Goal: Information Seeking & Learning: Learn about a topic

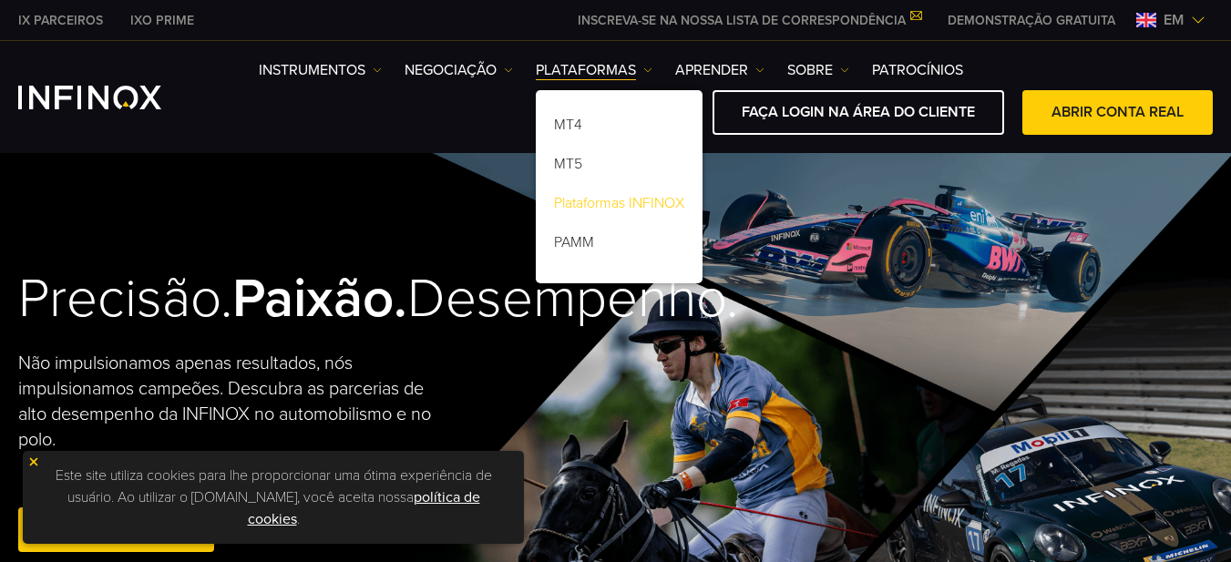
click at [603, 207] on font "Plataformas INFINOX" at bounding box center [619, 203] width 130 height 18
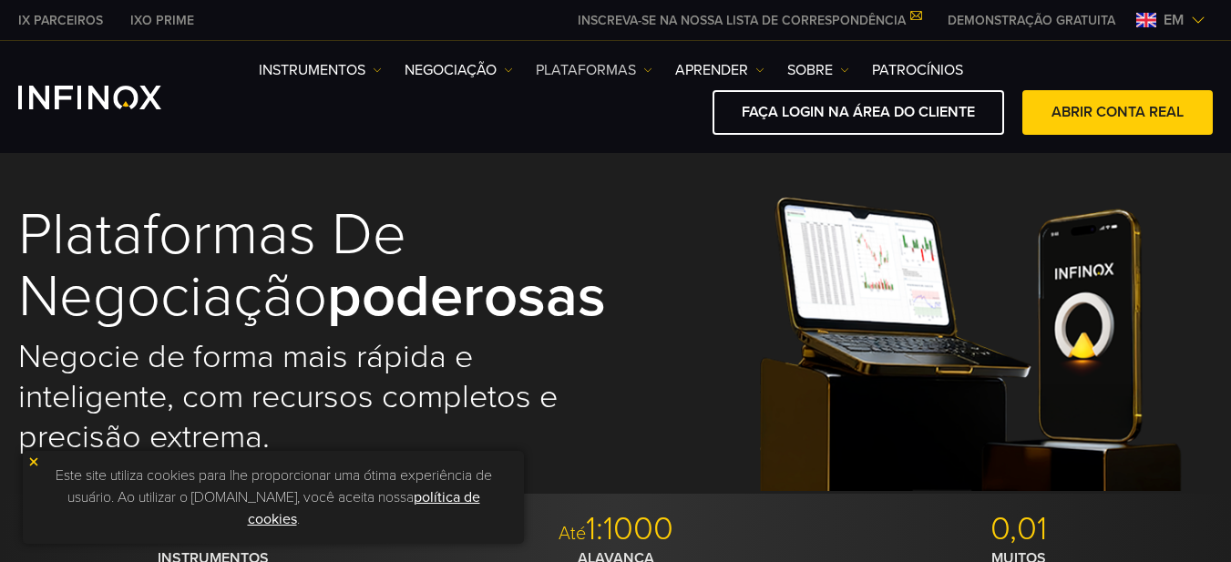
click at [602, 70] on font "PLATAFORMAS" at bounding box center [586, 70] width 100 height 18
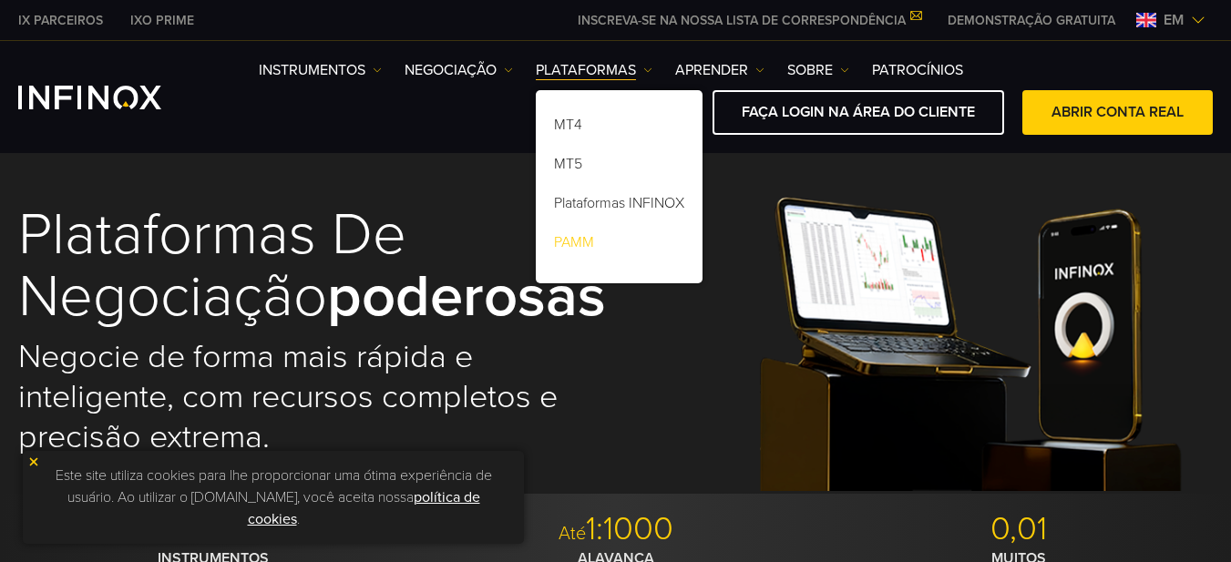
click at [579, 233] on font "PAMM" at bounding box center [574, 242] width 40 height 18
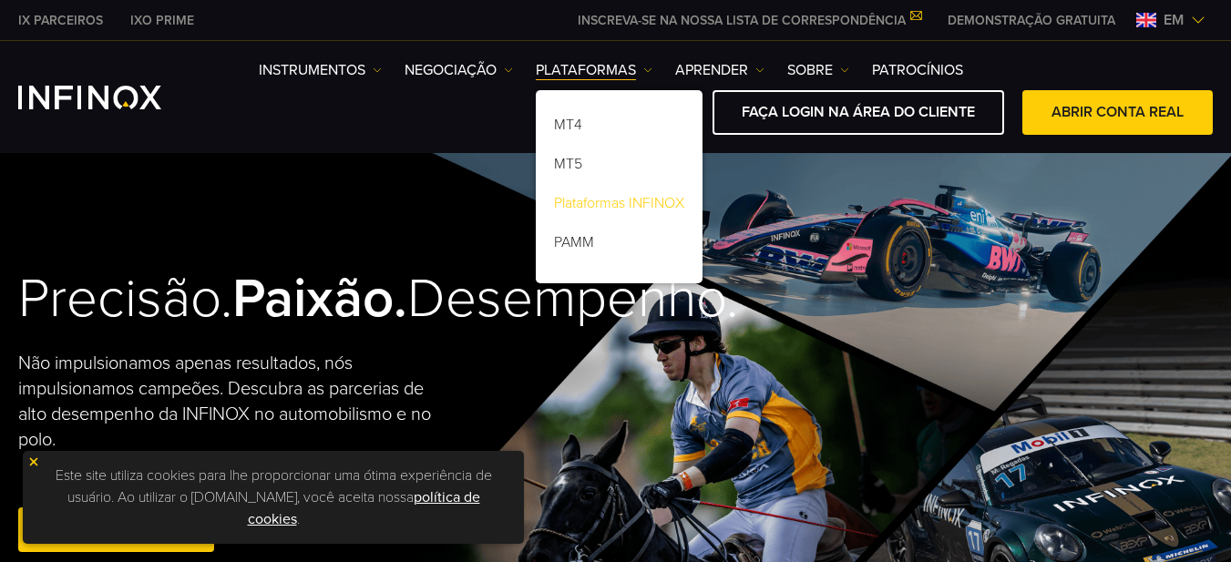
click at [663, 198] on font "Plataformas INFINOX" at bounding box center [619, 203] width 130 height 18
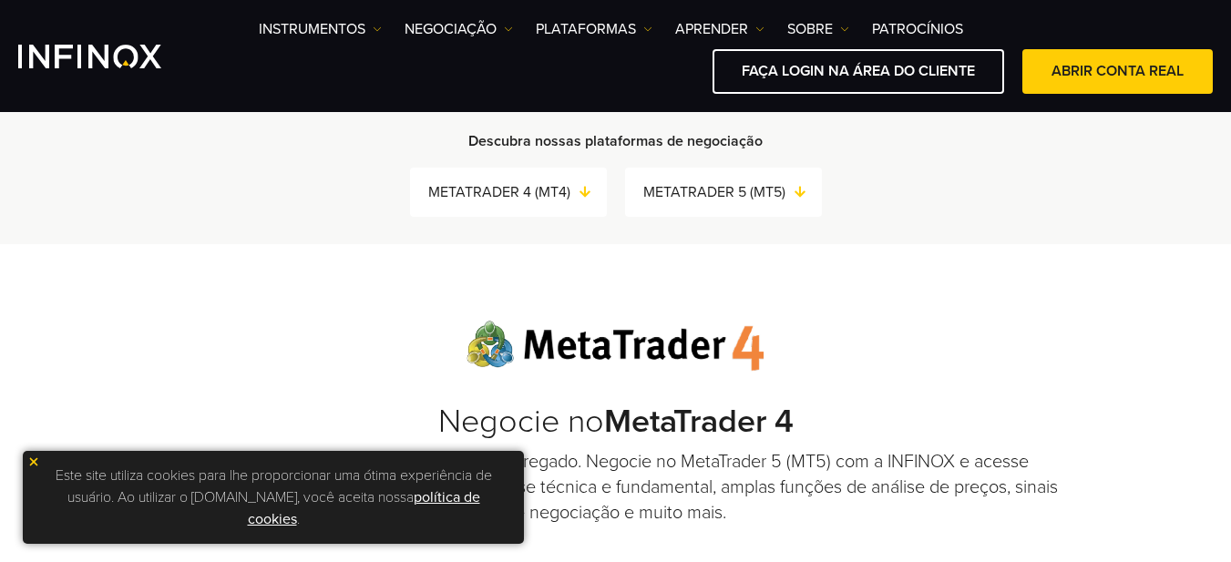
scroll to position [510, 0]
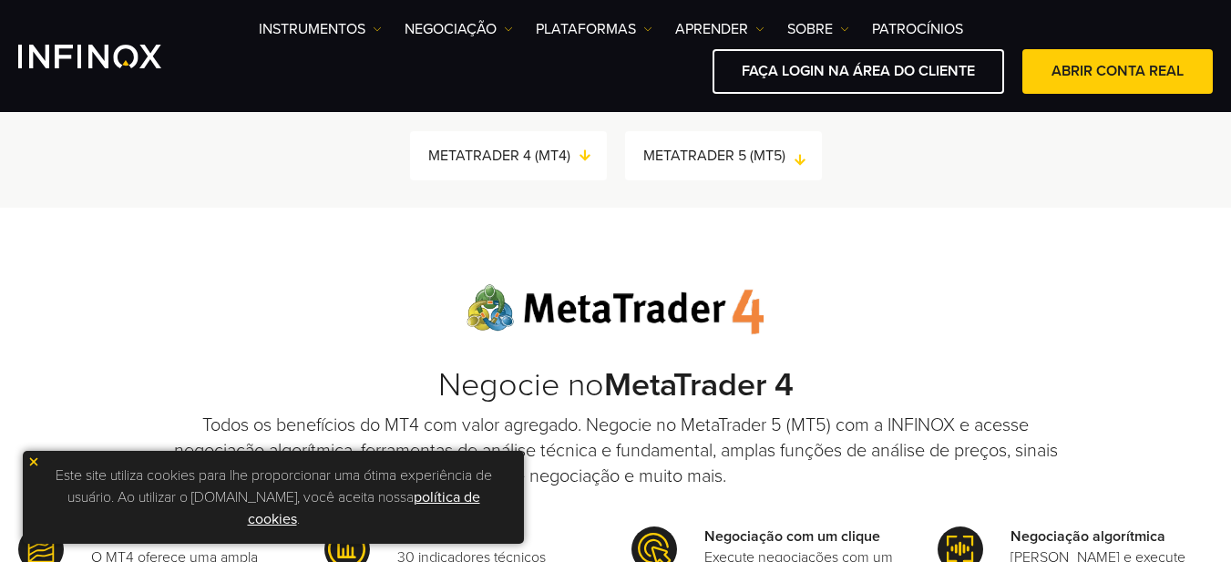
click at [732, 165] on font "METATRADER 5 (MT5)" at bounding box center [714, 156] width 142 height 18
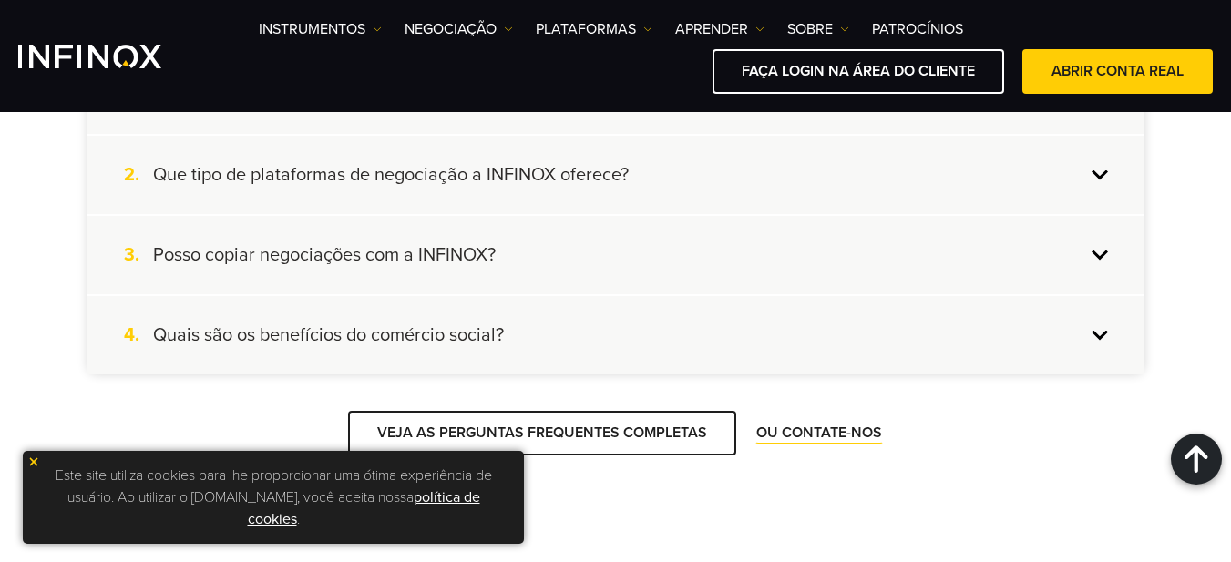
scroll to position [3367, 0]
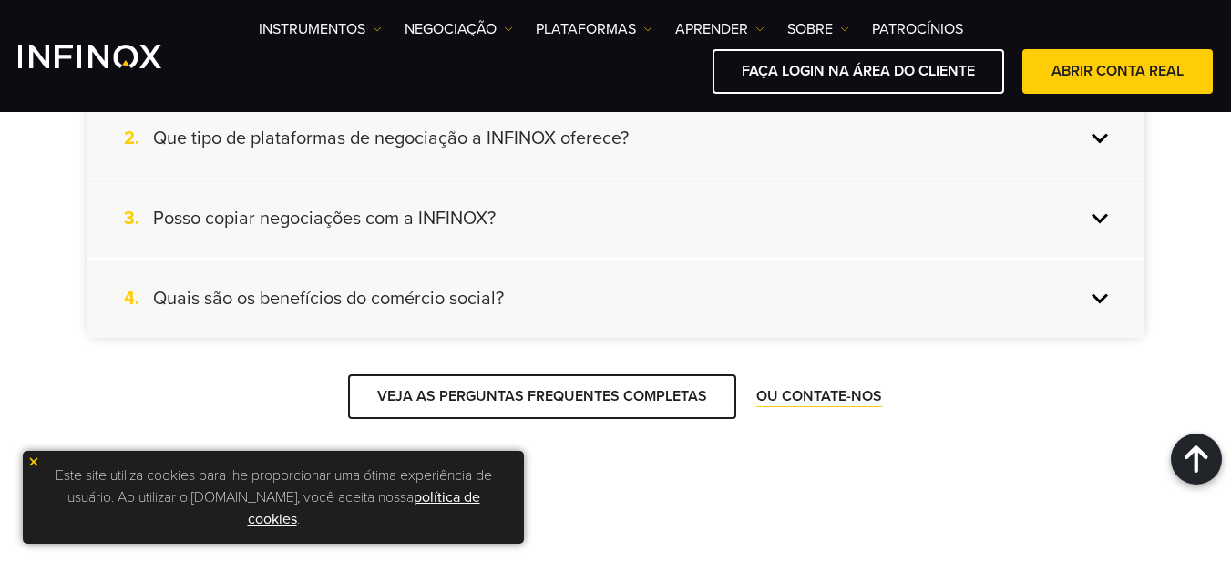
click at [740, 178] on div "2. Que tipo de plataformas de negociação a INFINOX oferece?" at bounding box center [615, 138] width 1057 height 78
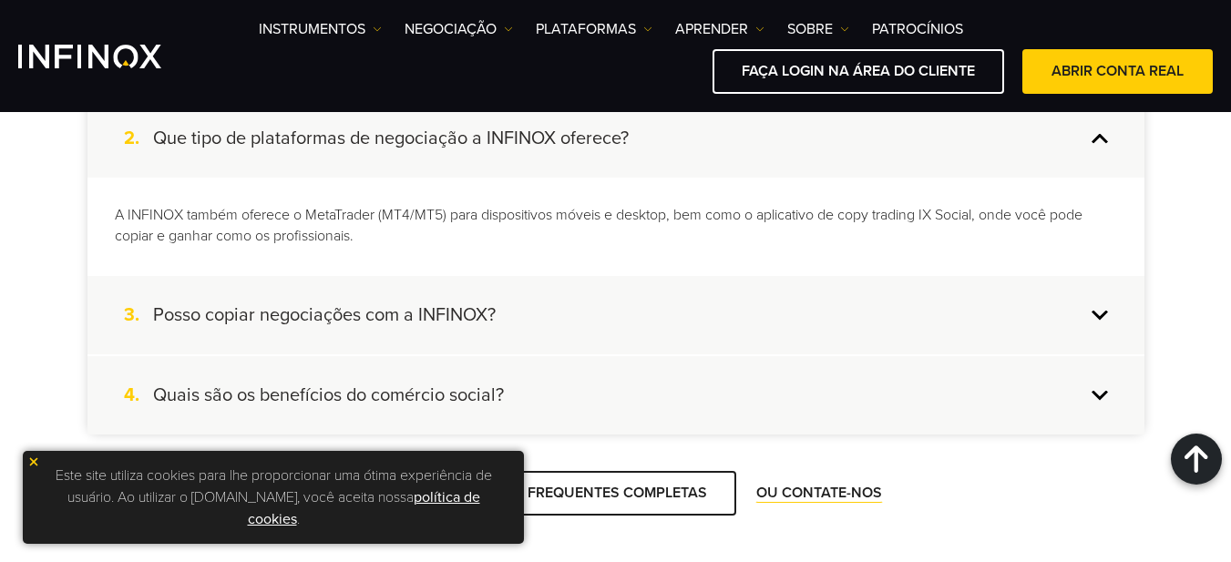
click at [810, 245] on font "A INFINOX também oferece o MetaTrader (MT4/MT5) para dispositivos móveis e desk…" at bounding box center [599, 225] width 968 height 39
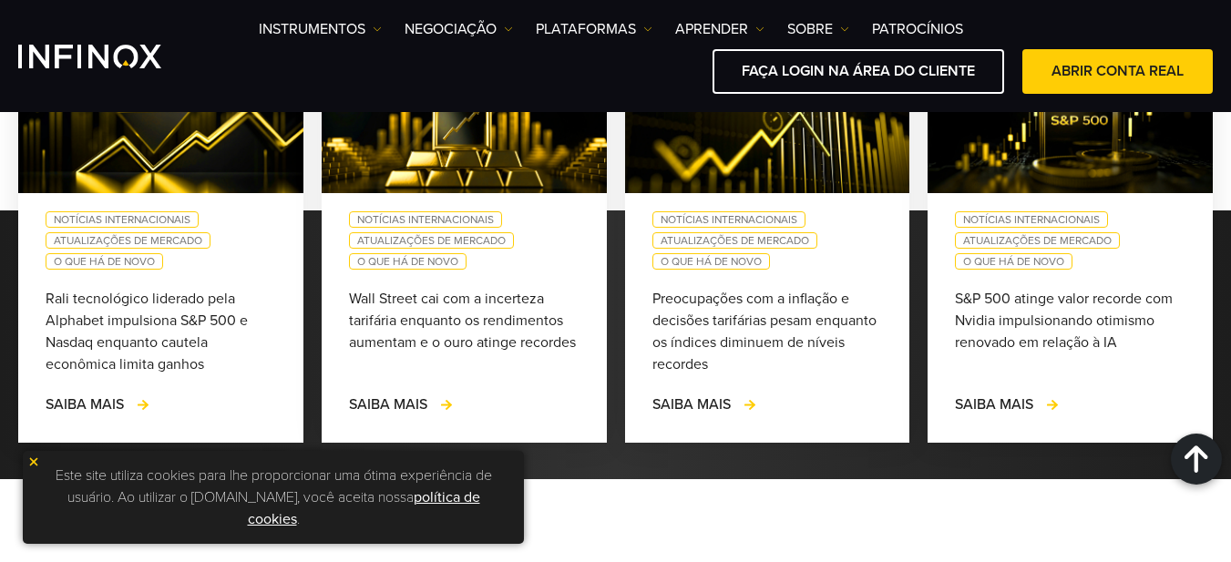
scroll to position [4169, 0]
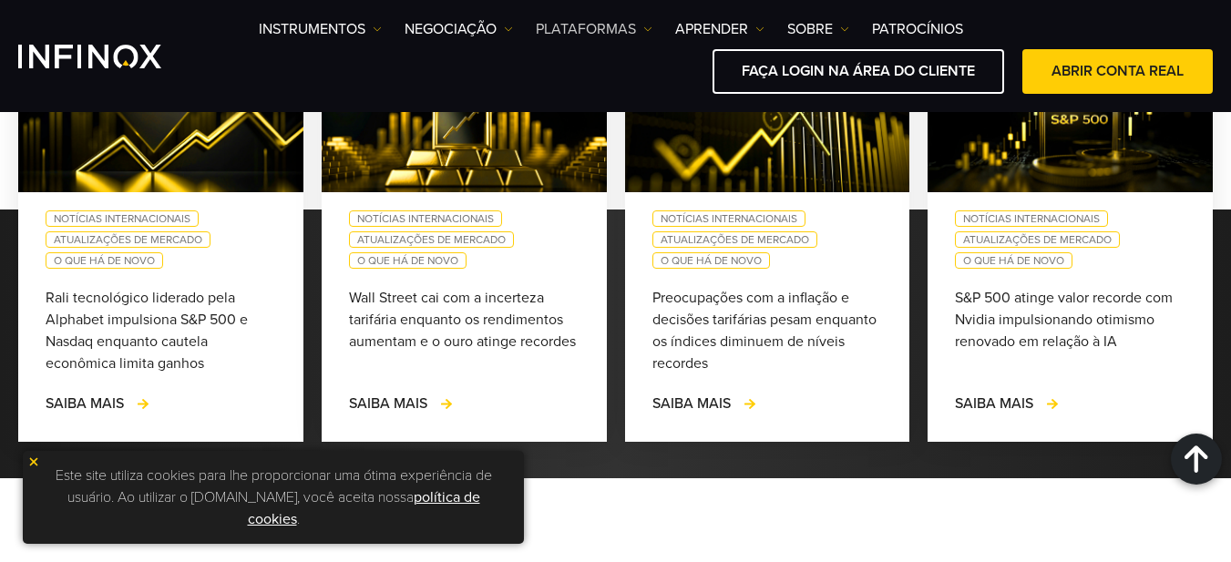
click at [643, 33] on img at bounding box center [647, 29] width 9 height 9
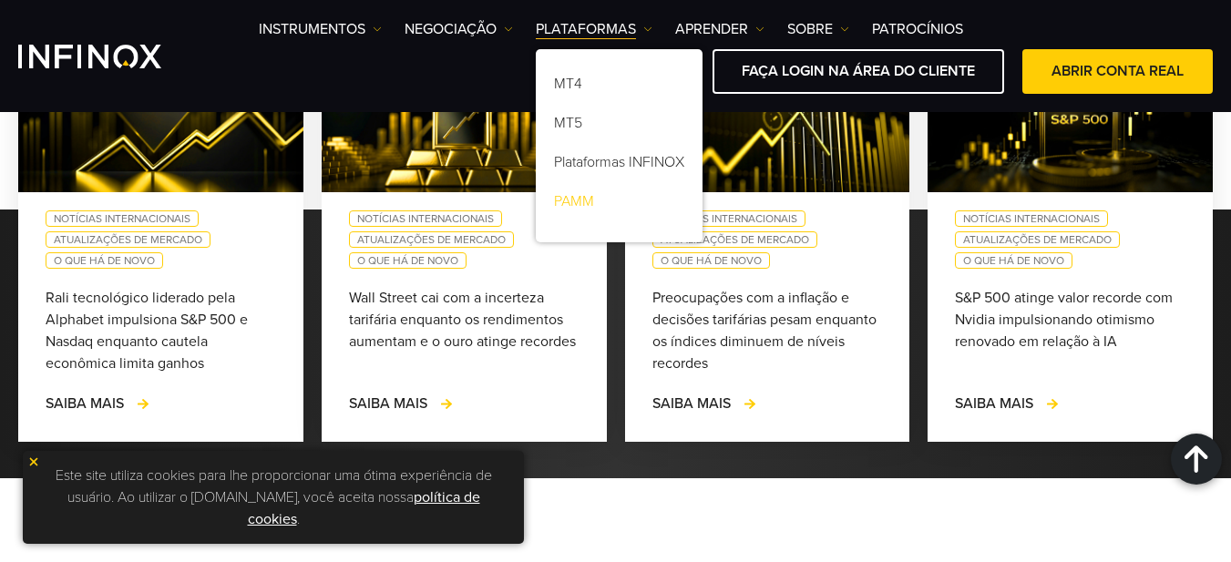
click at [579, 195] on font "PAMM" at bounding box center [574, 201] width 40 height 18
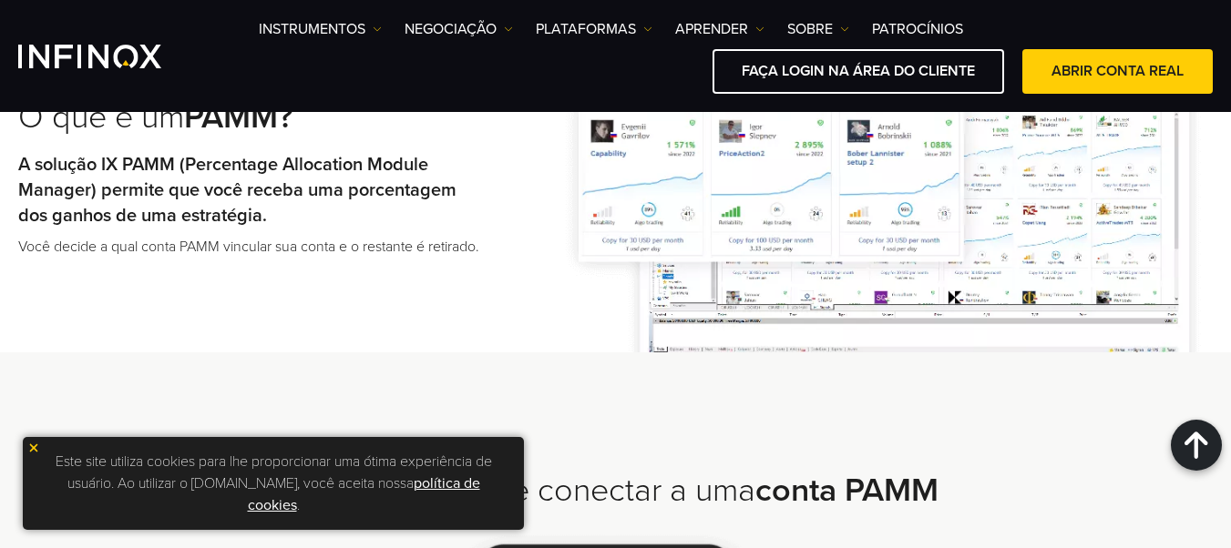
scroll to position [1093, 0]
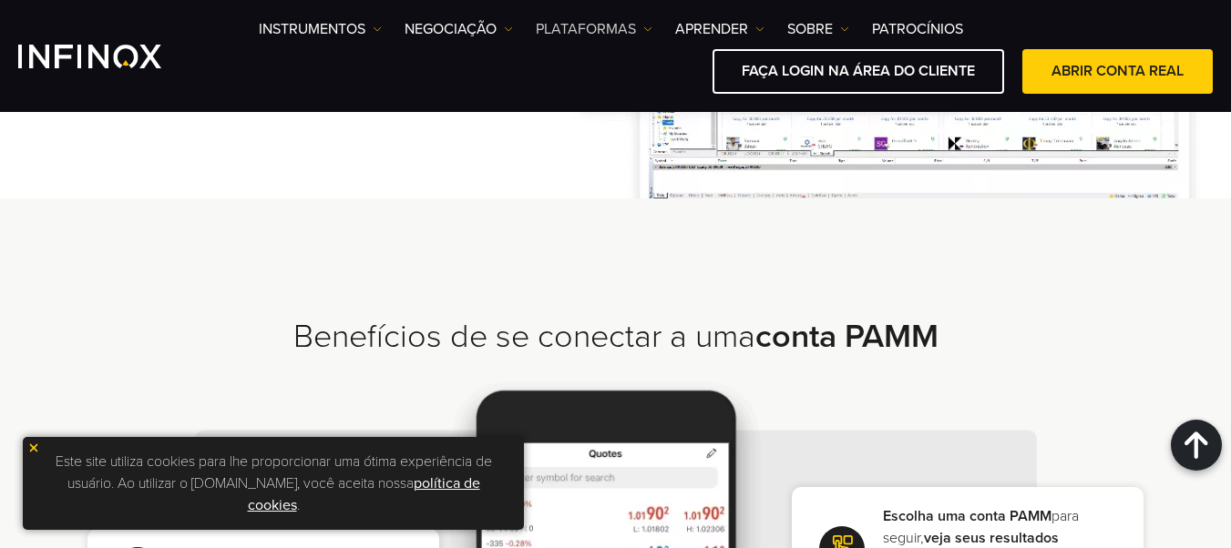
click at [579, 19] on font "PLATAFORMAS" at bounding box center [586, 29] width 100 height 22
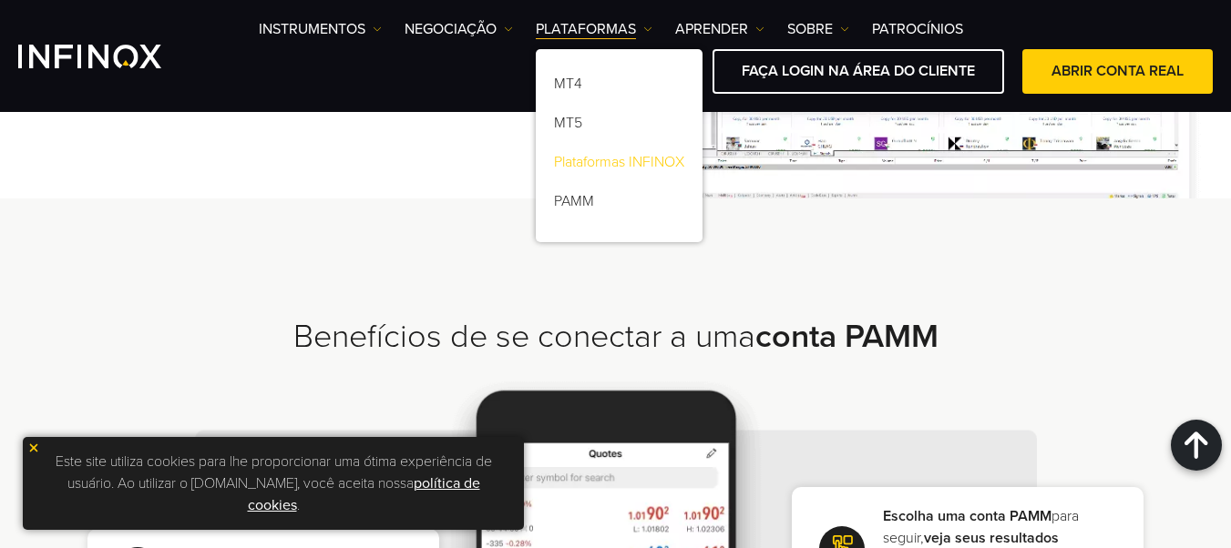
click at [628, 160] on font "Plataformas INFINOX" at bounding box center [619, 162] width 130 height 18
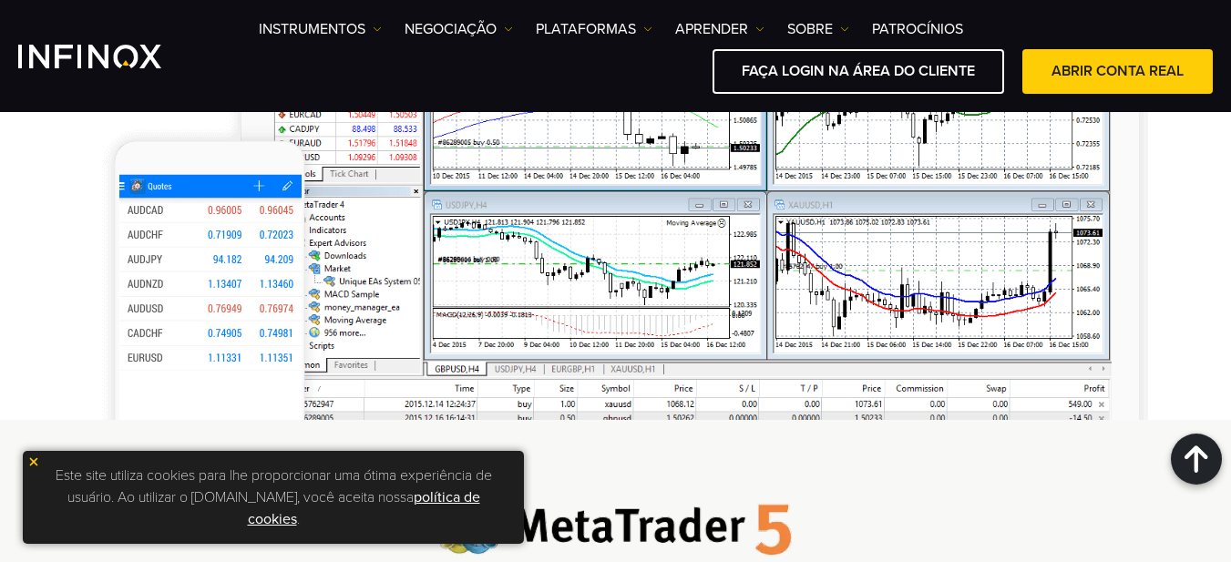
scroll to position [2187, 0]
